Goal: Task Accomplishment & Management: Manage account settings

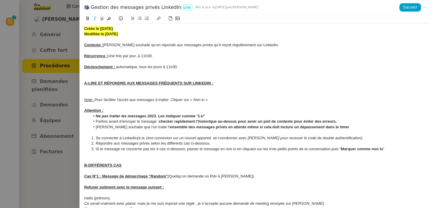
scroll to position [55, 0]
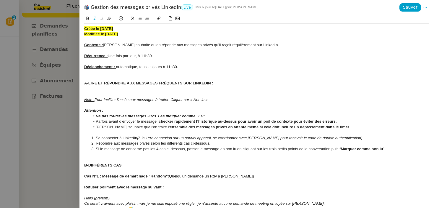
click at [119, 9] on div "Gestion des messages privés LinkedIn Live Mis à jour le [DATE] par [PERSON_NAME]" at bounding box center [242, 7] width 316 height 7
copy div "Gestion des messages privés LinkedIn"
click at [41, 52] on div at bounding box center [217, 104] width 434 height 208
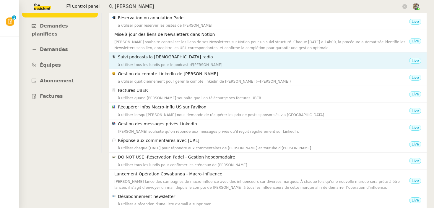
scroll to position [0, 0]
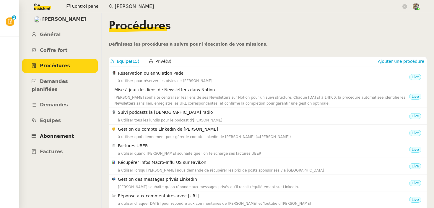
click at [52, 129] on link "Abonnement" at bounding box center [60, 136] width 76 height 14
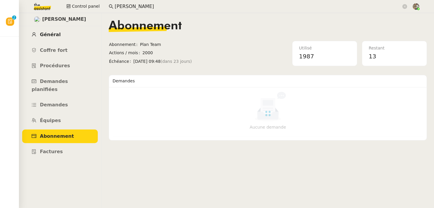
click at [46, 36] on span "Général" at bounding box center [50, 35] width 21 height 6
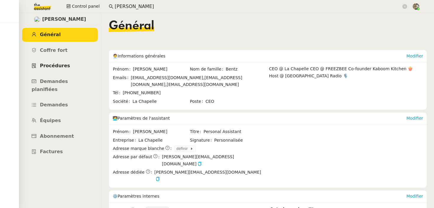
click at [56, 68] on span "Procédures" at bounding box center [55, 66] width 30 height 6
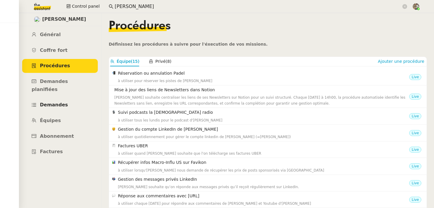
click at [62, 100] on link "Demandes" at bounding box center [60, 105] width 76 height 14
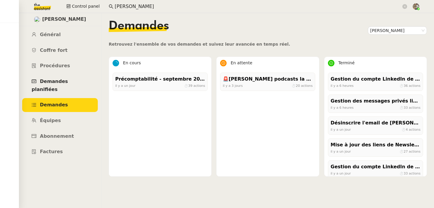
click at [76, 76] on link "Demandes planifiées" at bounding box center [60, 86] width 76 height 22
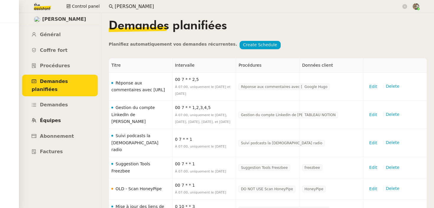
click at [54, 117] on span "Équipes" at bounding box center [50, 120] width 21 height 6
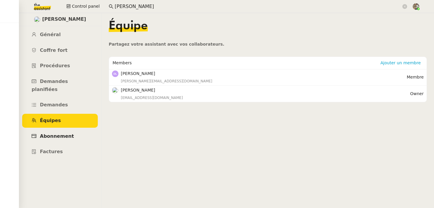
click at [51, 133] on span "Abonnement" at bounding box center [57, 136] width 34 height 6
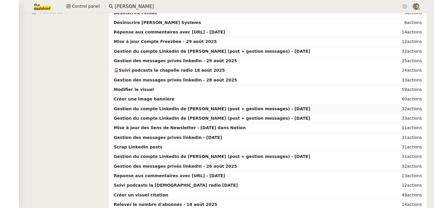
scroll to position [143, 0]
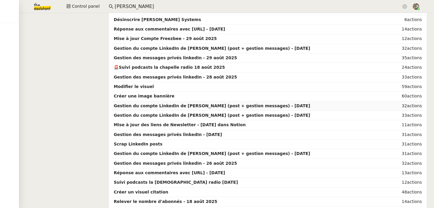
click at [163, 106] on strong "Gestion du compte LinkedIn de Charly LAMARD (post + gestion messages) - 28 août…" at bounding box center [212, 105] width 197 height 5
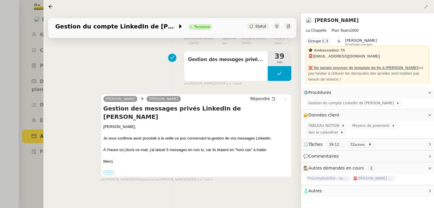
scroll to position [76, 0]
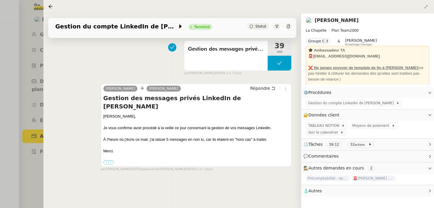
click at [112, 160] on label "•••" at bounding box center [109, 162] width 11 height 4
click at [0, 0] on input "•••" at bounding box center [0, 0] width 0 height 0
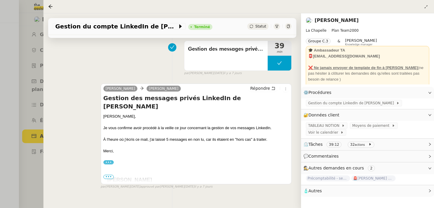
click at [112, 175] on span "•••" at bounding box center [109, 177] width 11 height 4
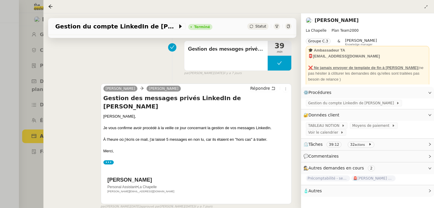
scroll to position [92, 0]
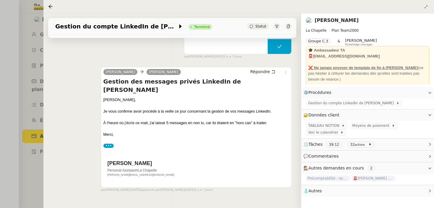
click at [25, 151] on div at bounding box center [217, 104] width 434 height 208
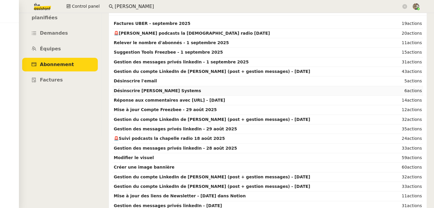
scroll to position [75, 0]
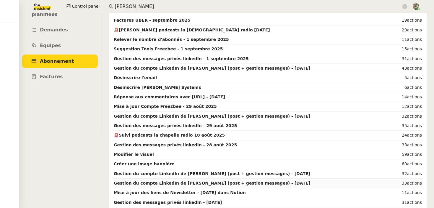
click at [205, 184] on strong "Gestion du compte LinkedIn de Charly LAMARD (post + gestion messages) - 27 août…" at bounding box center [212, 182] width 197 height 5
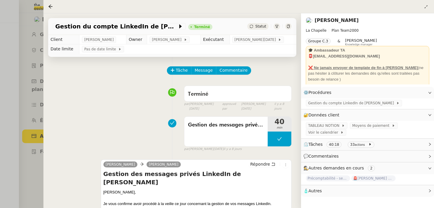
scroll to position [76, 0]
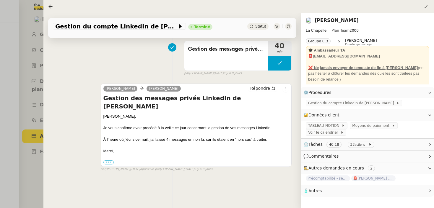
click at [105, 160] on label "•••" at bounding box center [109, 162] width 11 height 4
click at [0, 0] on input "•••" at bounding box center [0, 0] width 0 height 0
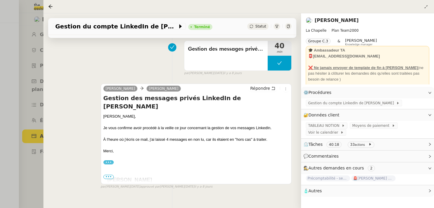
click at [39, 150] on div at bounding box center [217, 104] width 434 height 208
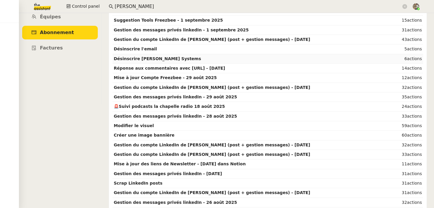
scroll to position [146, 0]
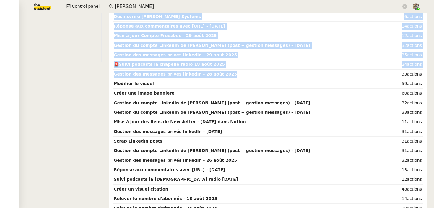
copy tbody "Factures UBER - septembre 2025 19 actions 🚨Suivi podcasts la chapelle radio 1 s…"
drag, startPoint x: 212, startPoint y: 72, endPoint x: 112, endPoint y: 72, distance: 99.4
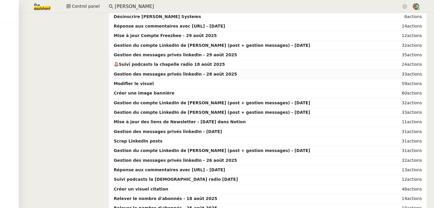
click at [115, 72] on strong "Gestion des messages privés linkedIn - 28 août 2025" at bounding box center [175, 74] width 123 height 5
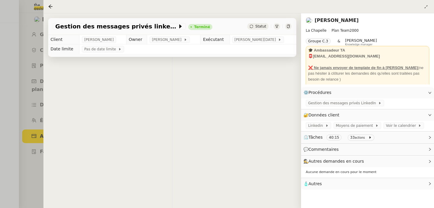
click at [172, 74] on nz-layout "Mes demandes Control panel hugo Hugo Bentz Général Coffre fort Procédures Deman…" at bounding box center [217, 104] width 434 height 208
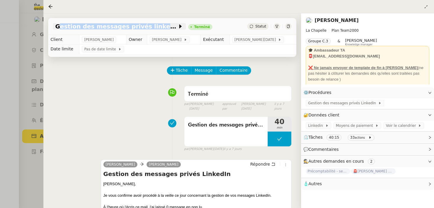
drag, startPoint x: 58, startPoint y: 26, endPoint x: 158, endPoint y: 27, distance: 99.7
click at [158, 27] on div "Gestion des messages privés linkedIn - 28 août 2025 Terminé Statut" at bounding box center [172, 26] width 248 height 17
click at [9, 73] on div at bounding box center [217, 104] width 434 height 208
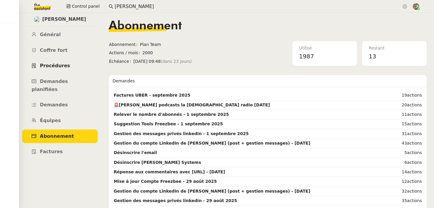
click at [57, 68] on span "Procédures" at bounding box center [55, 66] width 30 height 6
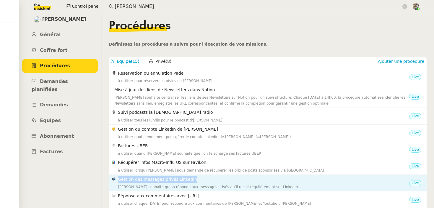
copy nz-list-item-meta "Gestion des messages privés LinkedIn"
drag, startPoint x: 198, startPoint y: 179, endPoint x: 111, endPoint y: 180, distance: 87.3
click at [111, 180] on nz-list-item "Gestion des messages privés LinkedIn Hugo souhaite qu’on réponde aux messages p…" at bounding box center [268, 183] width 318 height 17
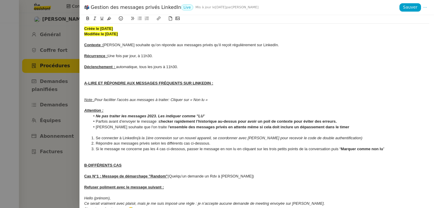
click at [54, 103] on div at bounding box center [217, 104] width 434 height 208
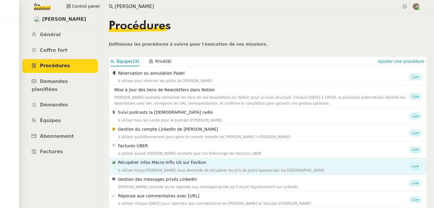
scroll to position [55, 0]
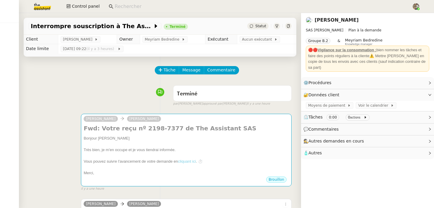
scroll to position [214, 0]
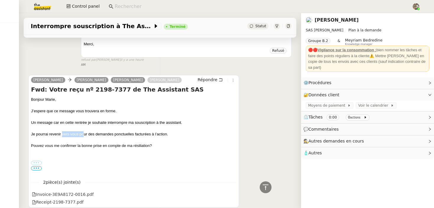
drag, startPoint x: 62, startPoint y: 133, endPoint x: 108, endPoint y: 133, distance: 46.1
click at [108, 133] on div "Je pourrai revenir vers vous pour des demandes ponctuelles facturées à l’action." at bounding box center [134, 134] width 206 height 6
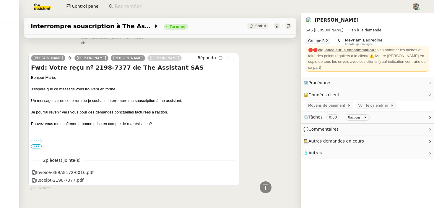
click at [37, 145] on span "•••" at bounding box center [36, 146] width 11 height 4
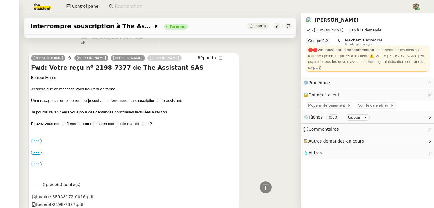
click at [34, 141] on label "•••" at bounding box center [36, 141] width 11 height 4
click at [0, 0] on input "•••" at bounding box center [0, 0] width 0 height 0
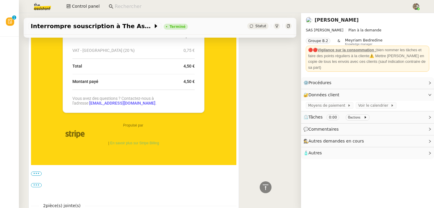
scroll to position [705, 0]
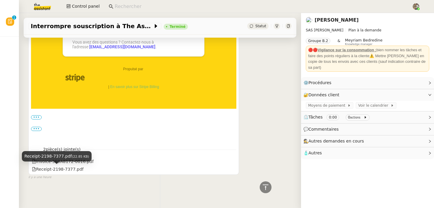
click at [89, 156] on span "(22.85 KB)" at bounding box center [80, 156] width 17 height 4
click at [89, 163] on div "Receipt-2198-7377.pdf (22.85 KB)" at bounding box center [57, 158] width 70 height 15
click at [95, 137] on div "•••" at bounding box center [134, 133] width 206 height 15
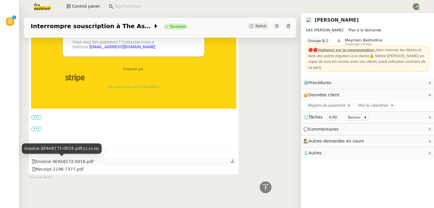
click at [55, 161] on div "Invoice-3E9A8172-0016.pdf" at bounding box center [63, 161] width 62 height 7
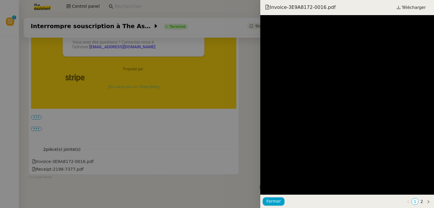
click at [222, 123] on div at bounding box center [217, 104] width 434 height 208
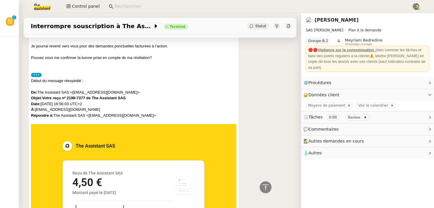
scroll to position [223, 0]
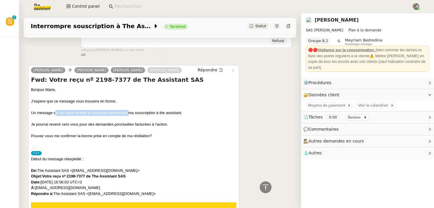
drag, startPoint x: 56, startPoint y: 110, endPoint x: 129, endPoint y: 111, distance: 73.1
click at [129, 111] on div "Un message car en cette rentrée je souhaite interrompre ma souscription à the a…" at bounding box center [134, 113] width 206 height 6
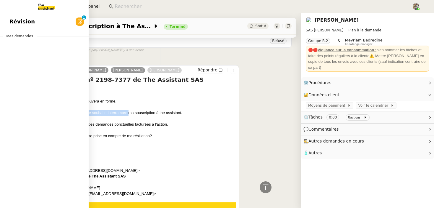
drag, startPoint x: 46, startPoint y: 59, endPoint x: 37, endPoint y: 56, distance: 9.4
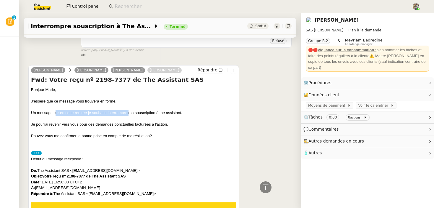
click at [332, 20] on link "[PERSON_NAME]" at bounding box center [337, 20] width 44 height 6
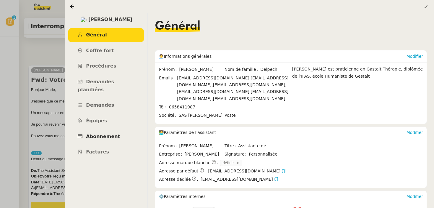
click at [98, 133] on span "Abonnement" at bounding box center [103, 136] width 34 height 6
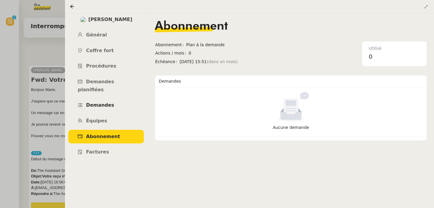
click at [102, 102] on span "Demandes" at bounding box center [100, 105] width 28 height 6
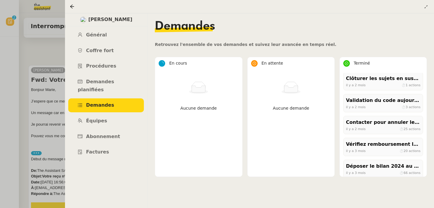
scroll to position [68, 0]
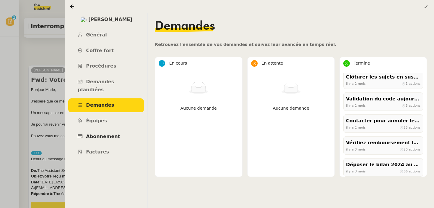
click at [116, 130] on link "Abonnement" at bounding box center [106, 137] width 76 height 14
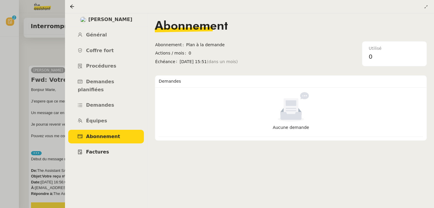
click at [107, 145] on link "Factures" at bounding box center [106, 152] width 76 height 14
click at [39, 104] on div at bounding box center [217, 104] width 434 height 208
